Goal: Contribute content: Contribute content

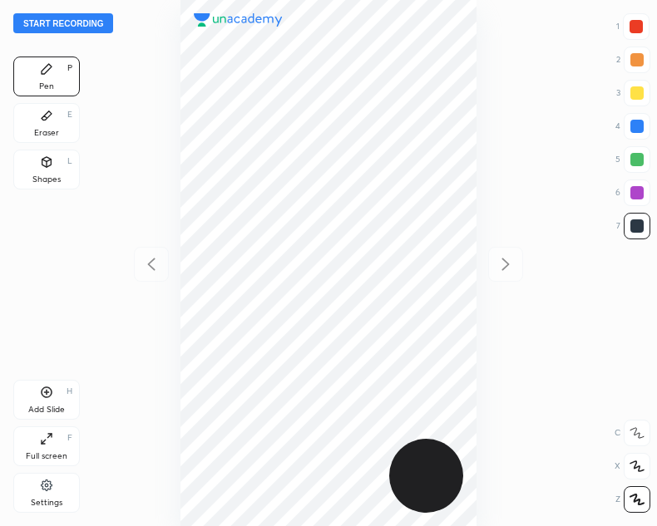
scroll to position [526, 391]
click at [29, 126] on div "Eraser E" at bounding box center [46, 123] width 67 height 40
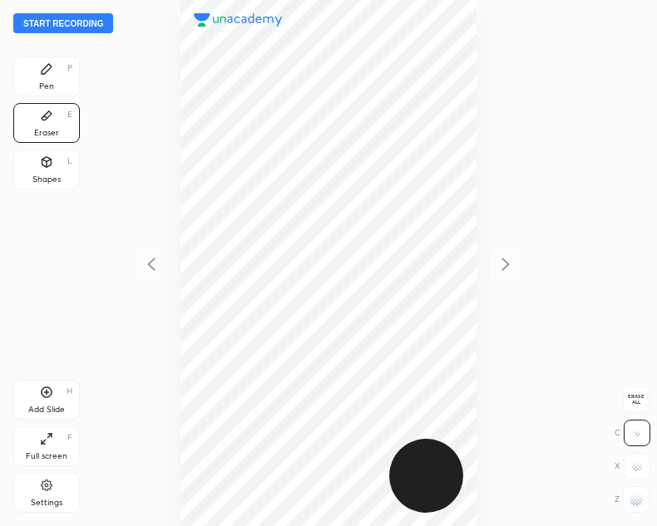
click at [43, 66] on icon at bounding box center [46, 68] width 13 height 13
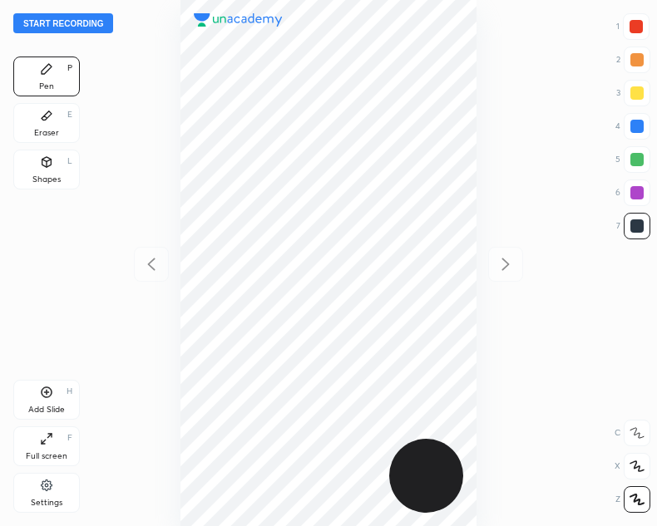
click at [57, 20] on button "Start recording" at bounding box center [63, 23] width 100 height 20
click at [47, 26] on button "End recording" at bounding box center [59, 23] width 92 height 20
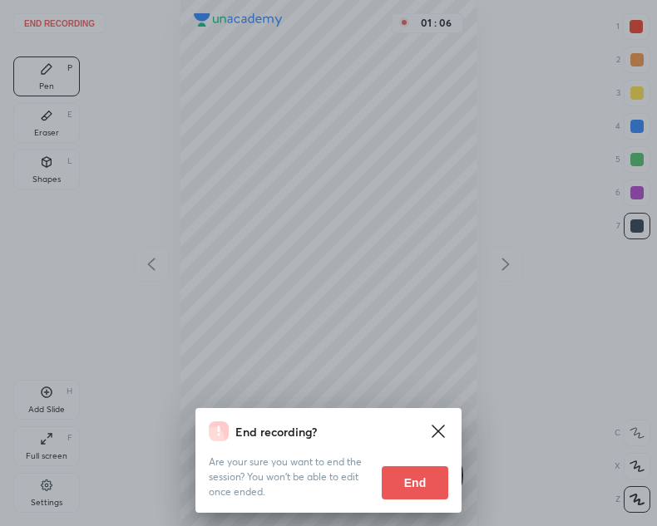
click at [431, 487] on button "End" at bounding box center [415, 483] width 67 height 33
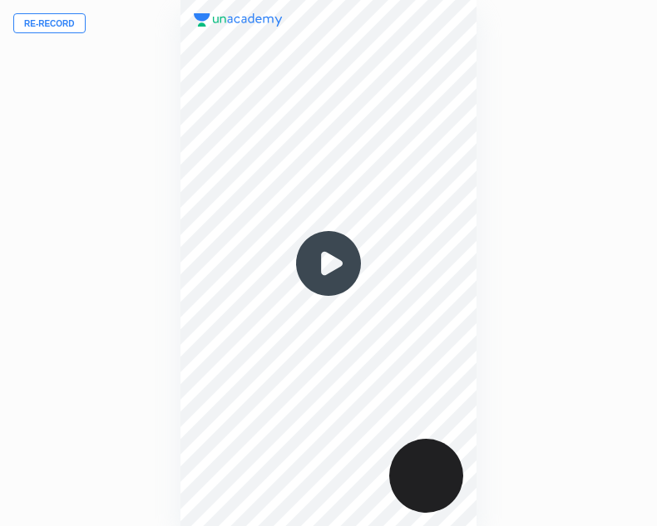
click at [39, 18] on button "Re-record" at bounding box center [49, 23] width 72 height 20
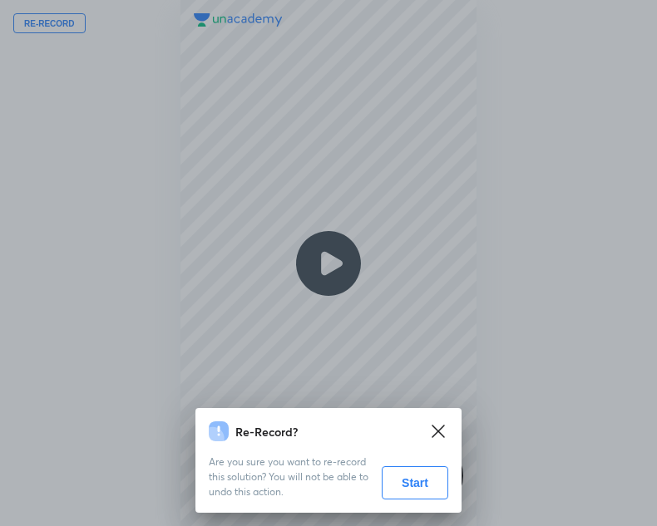
click at [395, 470] on button "Start" at bounding box center [415, 483] width 67 height 33
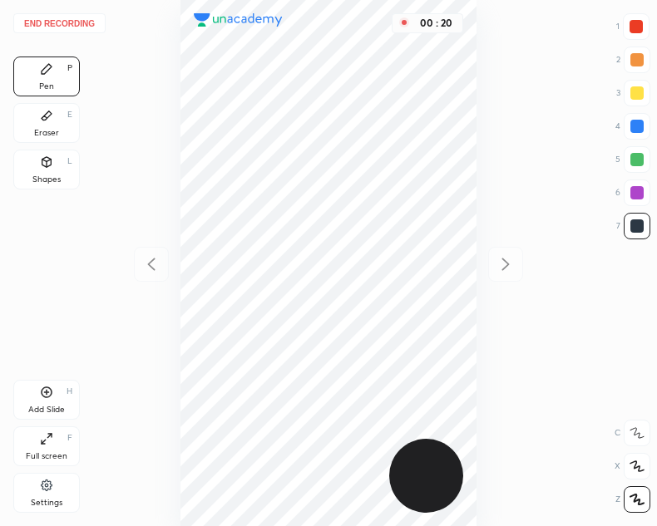
click at [46, 175] on div "Shapes" at bounding box center [46, 179] width 28 height 8
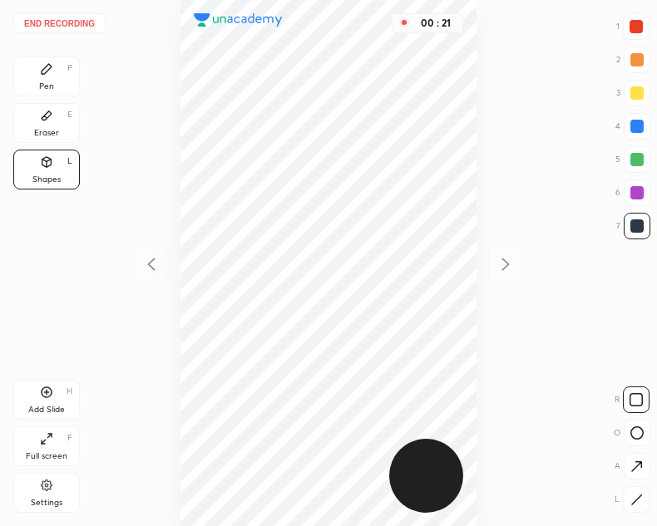
click at [630, 506] on div at bounding box center [636, 500] width 27 height 27
click at [30, 67] on div "Pen P" at bounding box center [46, 77] width 67 height 40
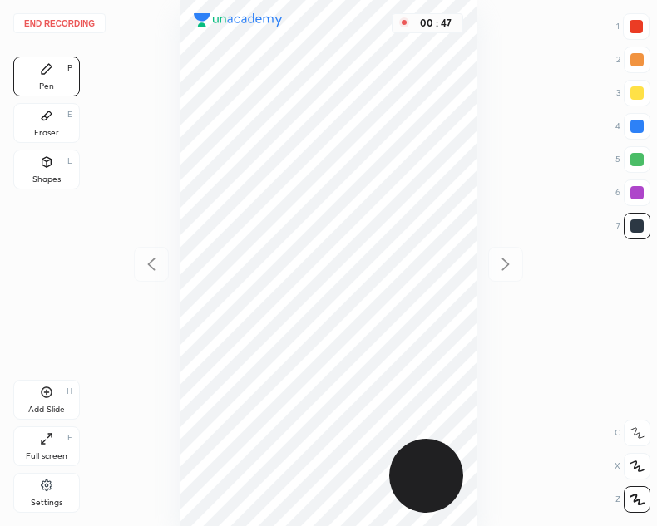
click at [32, 172] on div "Shapes L" at bounding box center [46, 170] width 67 height 40
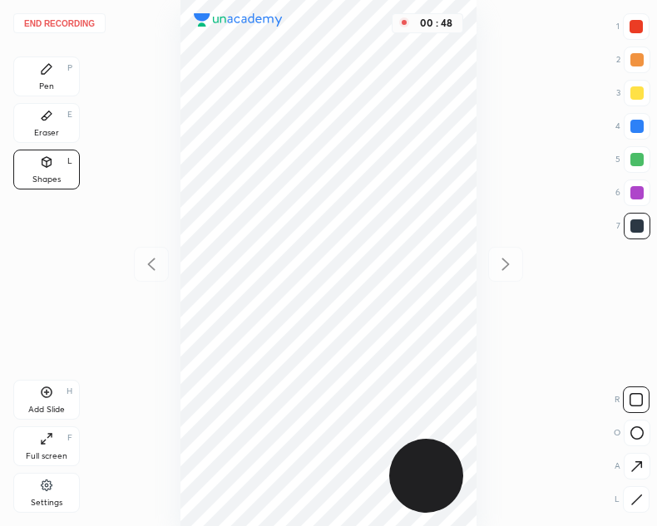
click at [640, 510] on div at bounding box center [636, 500] width 27 height 27
click at [632, 31] on div at bounding box center [636, 26] width 13 height 13
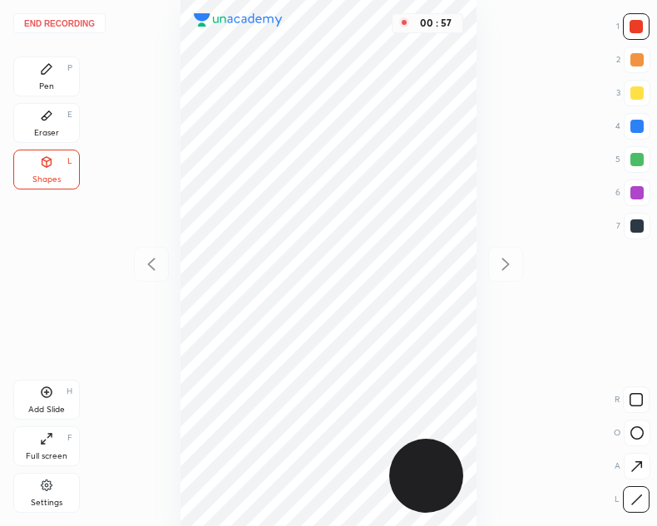
click at [86, 71] on div "End recording 1 2 3 4 5 6 7 R O A L C X Z Erase all C X Z Pen P Eraser E Shapes…" at bounding box center [328, 263] width 657 height 526
click at [69, 77] on div "Pen P" at bounding box center [46, 77] width 67 height 40
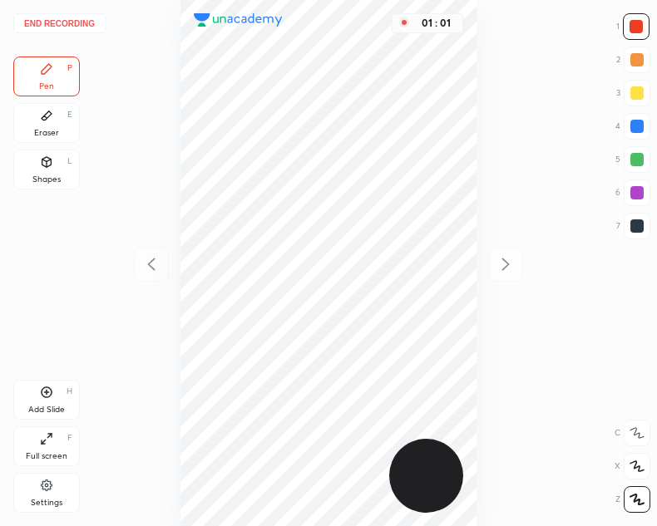
click at [31, 174] on div "Shapes L" at bounding box center [46, 170] width 67 height 40
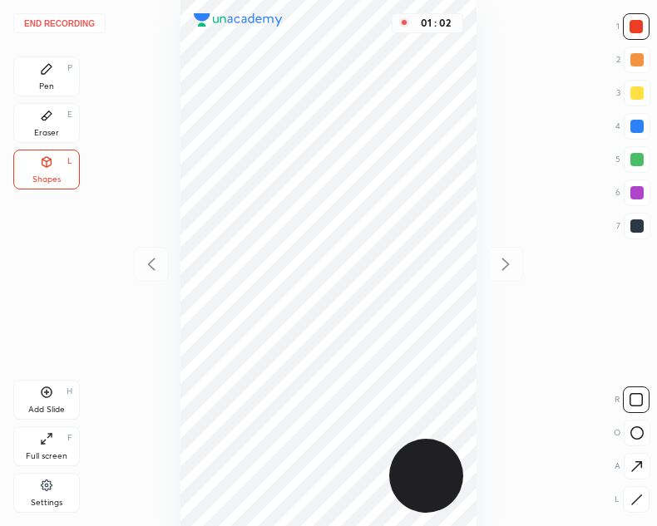
click at [622, 461] on div "A" at bounding box center [633, 466] width 36 height 27
click at [630, 461] on icon at bounding box center [636, 466] width 17 height 17
click at [48, 82] on div "Pen" at bounding box center [46, 86] width 15 height 8
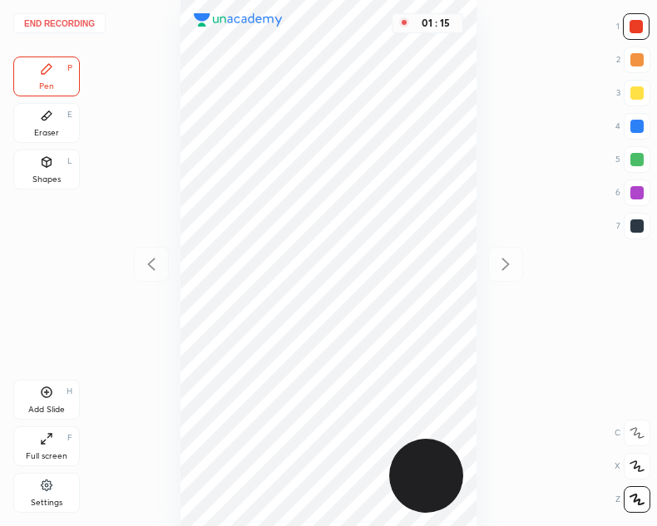
click at [41, 163] on icon at bounding box center [46, 162] width 13 height 13
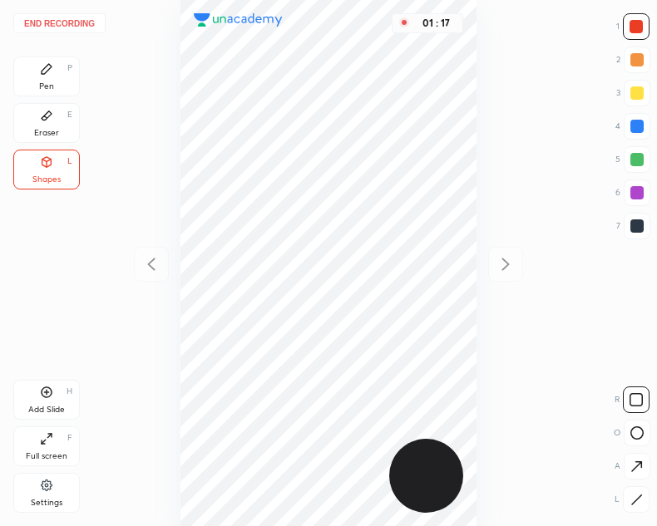
click at [624, 492] on div at bounding box center [636, 500] width 27 height 27
click at [55, 69] on div "Pen P" at bounding box center [46, 77] width 67 height 40
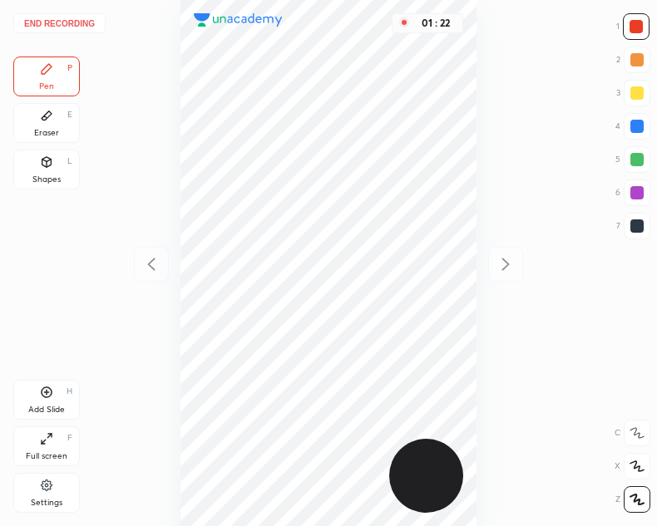
click at [52, 388] on icon at bounding box center [46, 392] width 13 height 13
click at [146, 265] on icon at bounding box center [151, 264] width 20 height 20
click at [503, 264] on icon at bounding box center [506, 264] width 20 height 20
click at [135, 271] on div at bounding box center [151, 264] width 35 height 35
click at [506, 266] on icon at bounding box center [505, 264] width 7 height 12
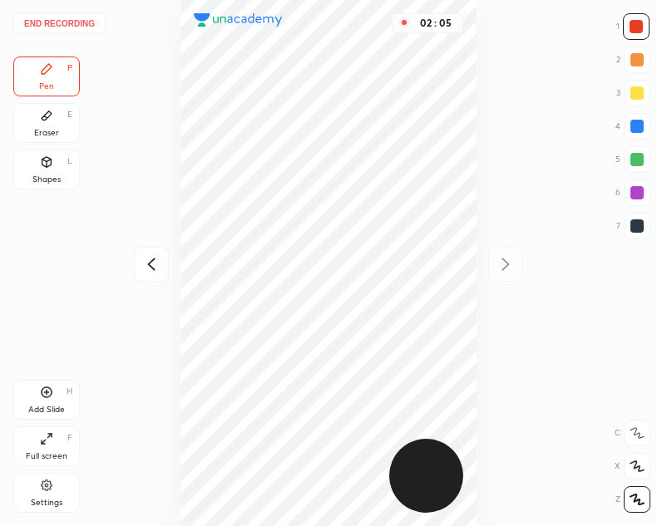
click at [635, 223] on div at bounding box center [636, 226] width 13 height 13
click at [142, 278] on div at bounding box center [151, 264] width 35 height 35
click at [505, 264] on icon at bounding box center [506, 264] width 20 height 20
click at [161, 259] on div at bounding box center [151, 264] width 35 height 35
click at [507, 265] on icon at bounding box center [505, 264] width 7 height 12
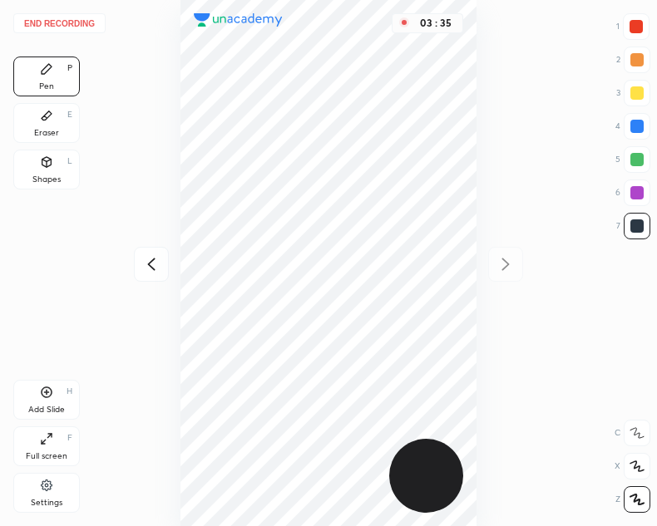
click at [55, 400] on div "Add Slide H" at bounding box center [46, 400] width 67 height 40
click at [149, 274] on icon at bounding box center [151, 264] width 20 height 20
click at [149, 270] on icon at bounding box center [151, 264] width 20 height 20
click at [502, 260] on icon at bounding box center [506, 264] width 20 height 20
click at [506, 267] on icon at bounding box center [505, 264] width 7 height 12
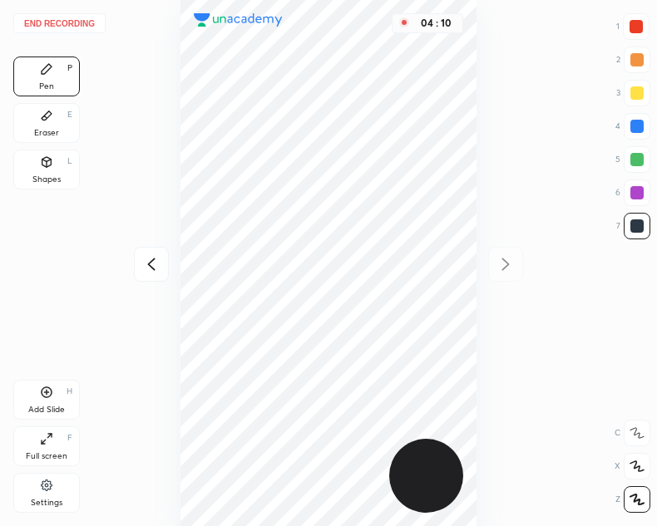
click at [160, 276] on div at bounding box center [151, 264] width 35 height 35
click at [142, 275] on div at bounding box center [151, 264] width 35 height 35
click at [508, 273] on icon at bounding box center [506, 264] width 20 height 20
click at [505, 266] on icon at bounding box center [506, 264] width 20 height 20
click at [61, 22] on button "End recording" at bounding box center [59, 23] width 92 height 20
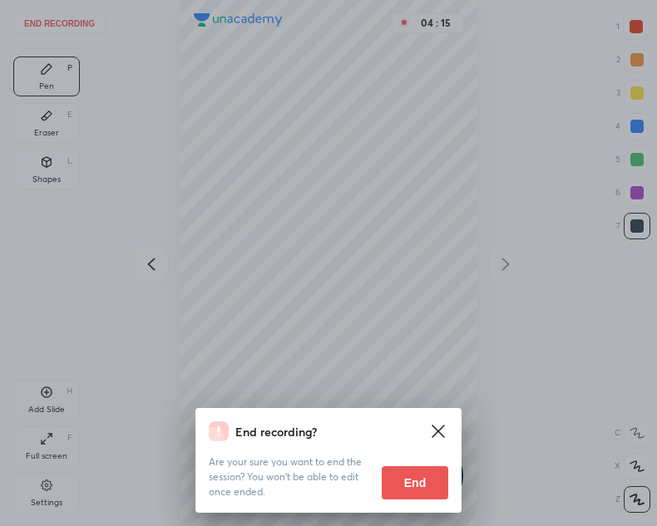
click at [401, 487] on button "End" at bounding box center [415, 483] width 67 height 33
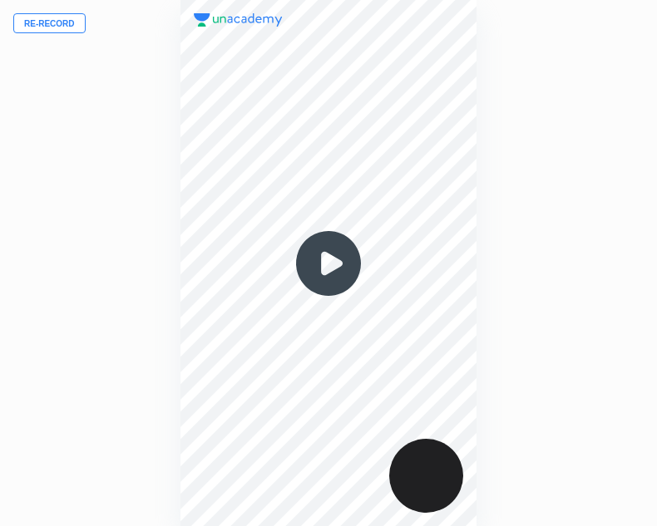
click at [324, 280] on img at bounding box center [329, 264] width 80 height 80
